Goal: Information Seeking & Learning: Learn about a topic

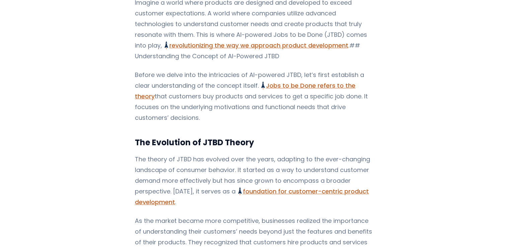
scroll to position [134, 0]
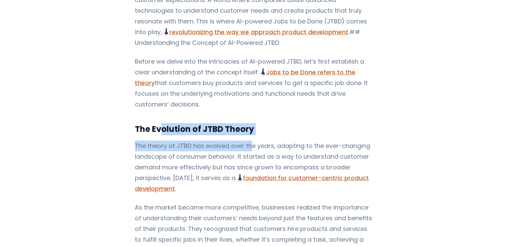
drag, startPoint x: 157, startPoint y: 117, endPoint x: 246, endPoint y: 125, distance: 88.7
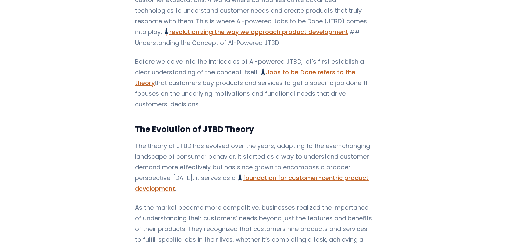
click at [202, 152] on p "The theory of JTBD has evolved over the years, adapting to the ever-changing la…" at bounding box center [254, 168] width 239 height 54
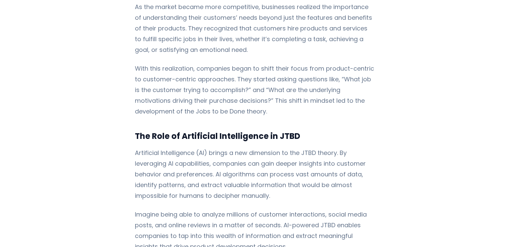
scroll to position [335, 0]
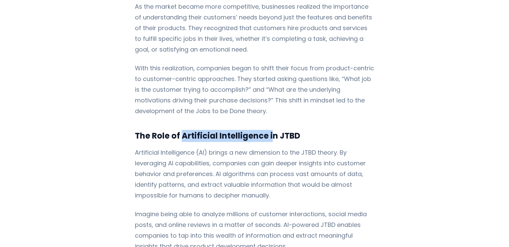
drag, startPoint x: 223, startPoint y: 124, endPoint x: 178, endPoint y: 123, distance: 44.5
click at [178, 130] on h3 "The Role of Artificial Intelligence in JTBD" at bounding box center [254, 136] width 239 height 12
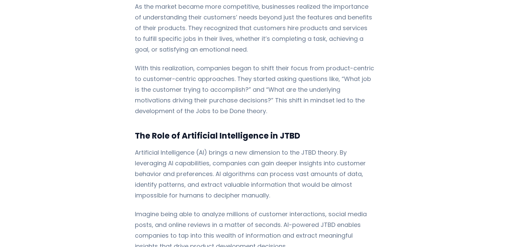
click at [193, 153] on p "Artificial Intelligence (AI) brings a new dimension to the JTBD theory. By leve…" at bounding box center [254, 174] width 239 height 54
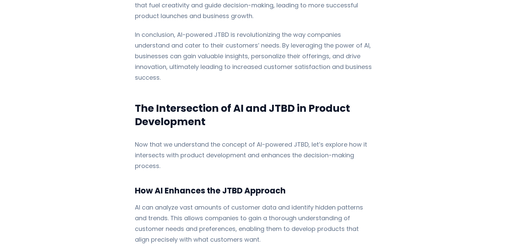
scroll to position [870, 0]
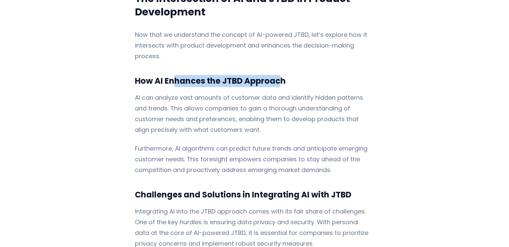
drag, startPoint x: 241, startPoint y: 48, endPoint x: 278, endPoint y: 49, distance: 36.5
click at [278, 75] on h3 "How AI Enhances the JTBD Approach" at bounding box center [254, 81] width 239 height 12
drag, startPoint x: 240, startPoint y: 91, endPoint x: 216, endPoint y: 102, distance: 26.7
click at [240, 92] on p "AI can analyze vast amounts of customer data and identify hidden patterns and t…" at bounding box center [254, 113] width 239 height 43
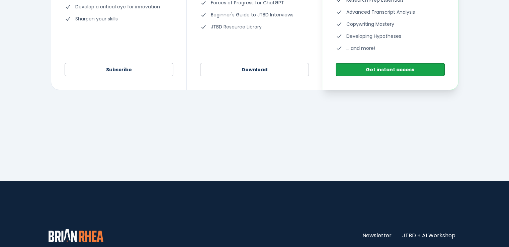
scroll to position [1841, 0]
